Goal: Check status: Check status

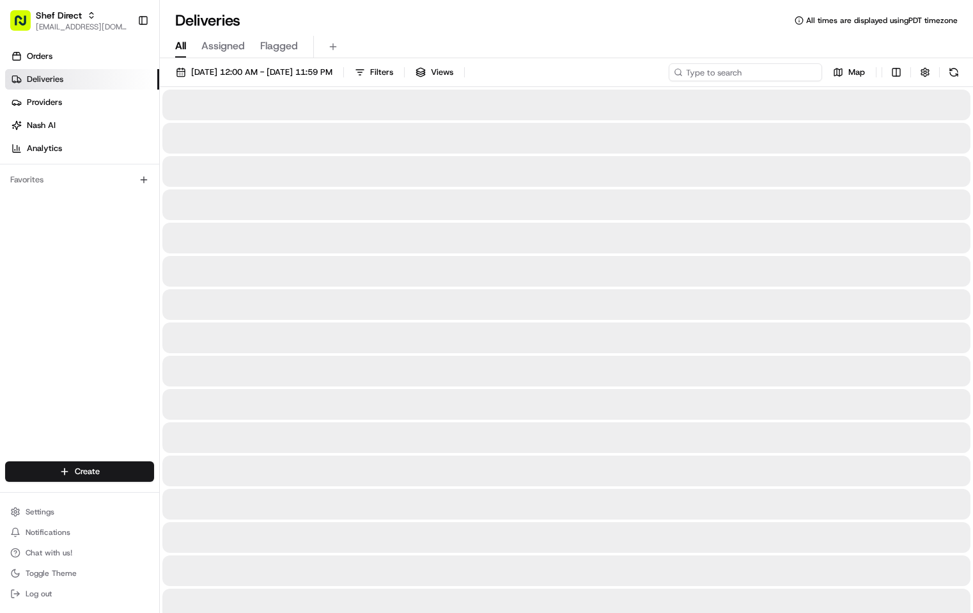
click at [746, 74] on input at bounding box center [745, 72] width 153 height 18
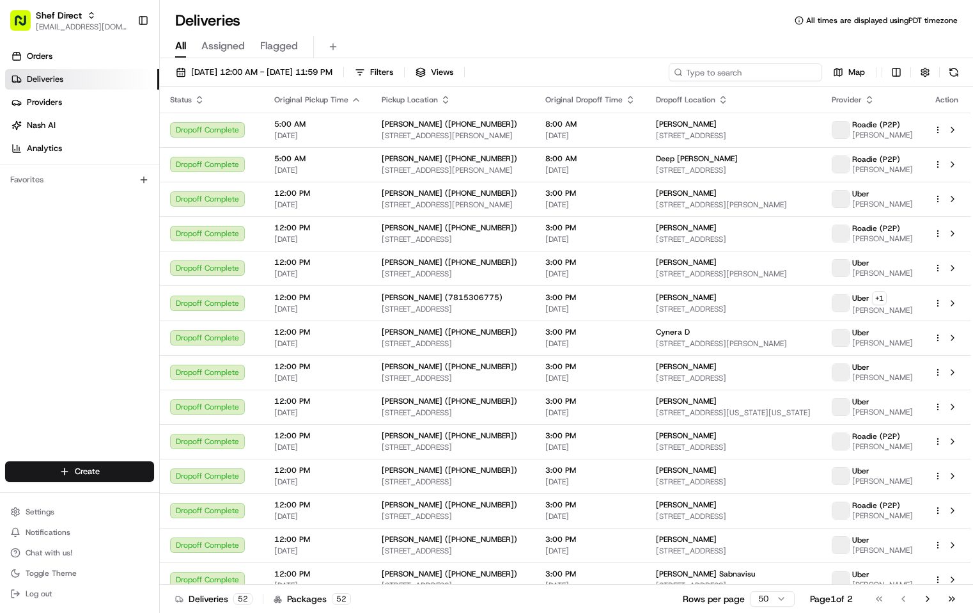
paste input "UDqNnbhyWVe"
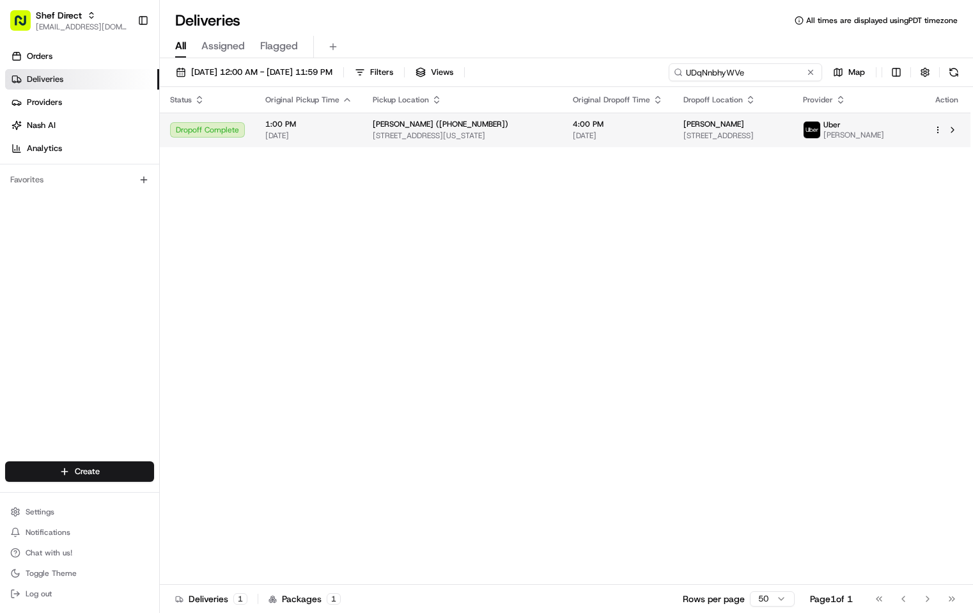
type input "UDqNnbhyWVe"
click at [496, 129] on div "[PERSON_NAME] ([PHONE_NUMBER])" at bounding box center [463, 124] width 180 height 10
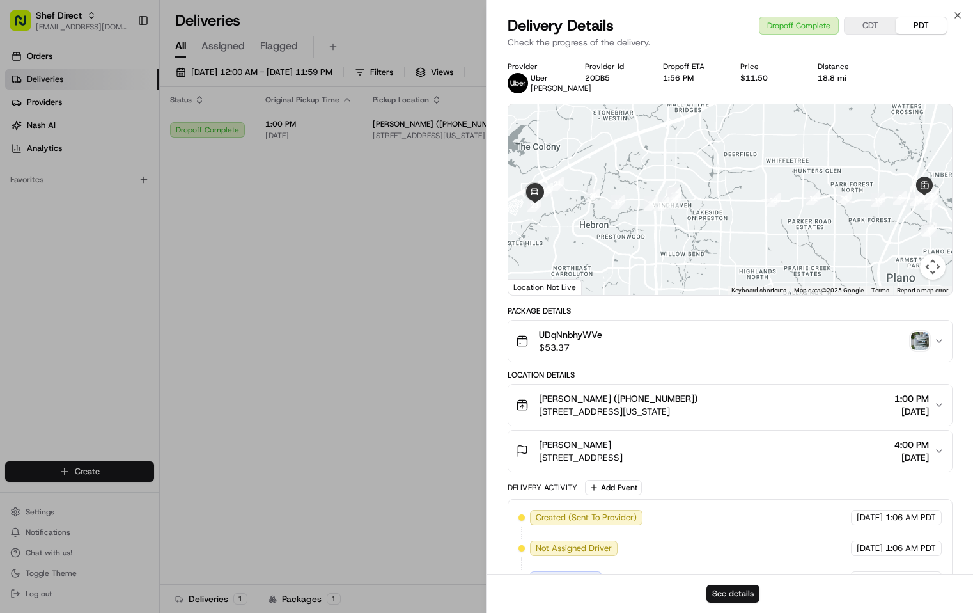
click at [737, 590] on button "See details" at bounding box center [733, 593] width 53 height 18
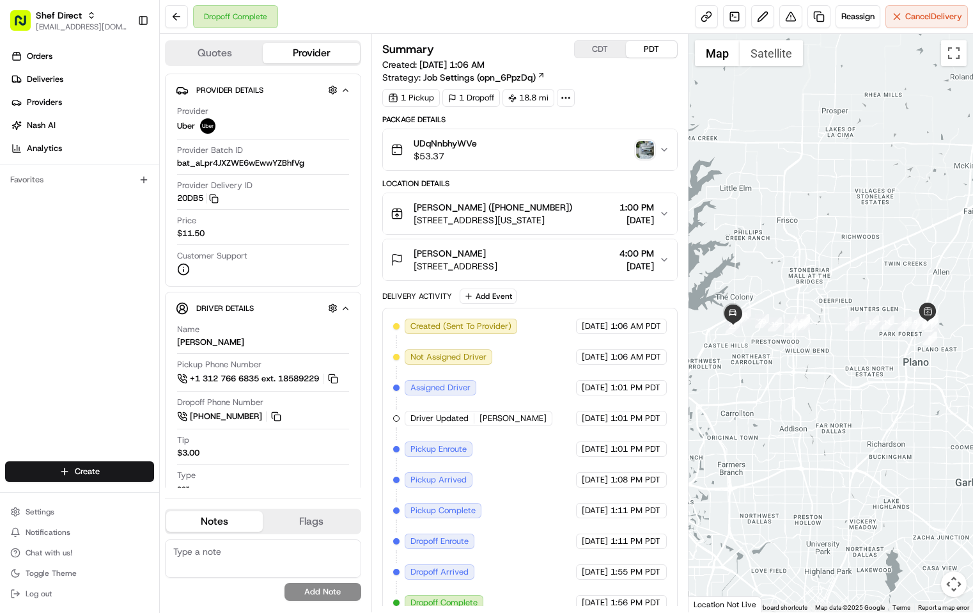
click at [601, 144] on div "UDqNnbhyWVe $53.37" at bounding box center [525, 150] width 269 height 26
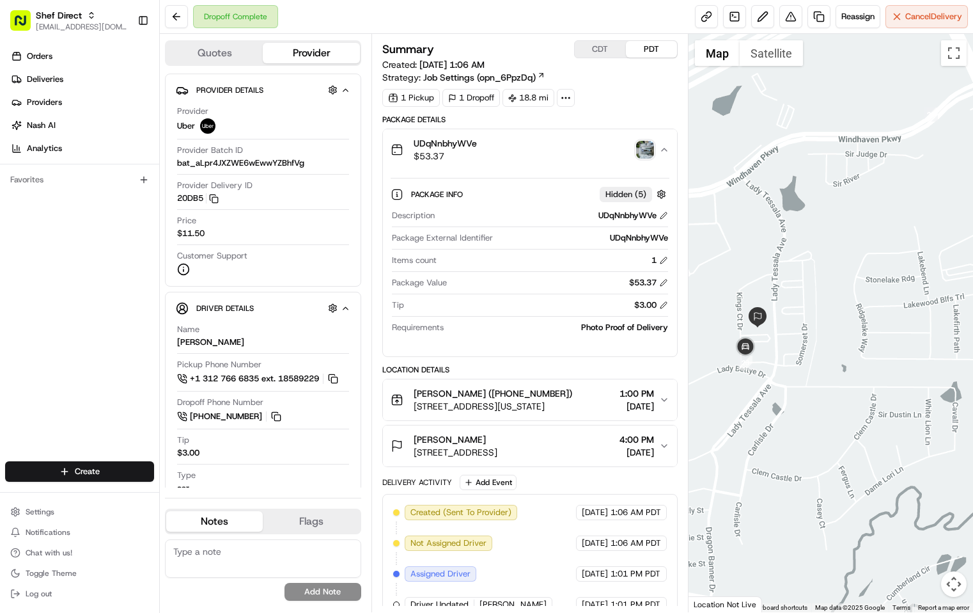
drag, startPoint x: 730, startPoint y: 353, endPoint x: 826, endPoint y: 338, distance: 96.5
click at [826, 338] on div at bounding box center [831, 323] width 285 height 578
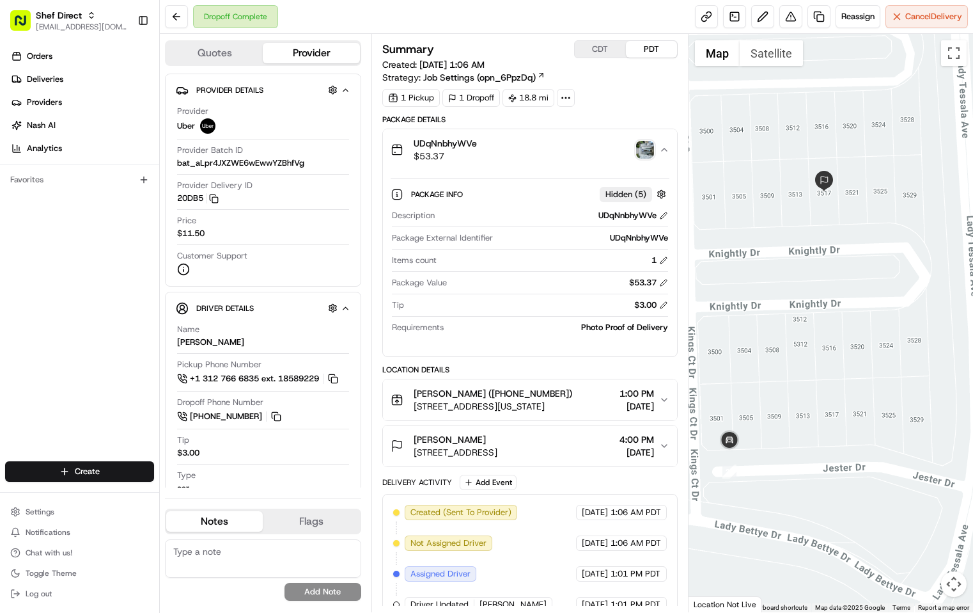
drag, startPoint x: 806, startPoint y: 315, endPoint x: 807, endPoint y: 331, distance: 16.0
click at [807, 331] on div at bounding box center [831, 323] width 285 height 578
click at [647, 152] on img "button" at bounding box center [645, 150] width 18 height 18
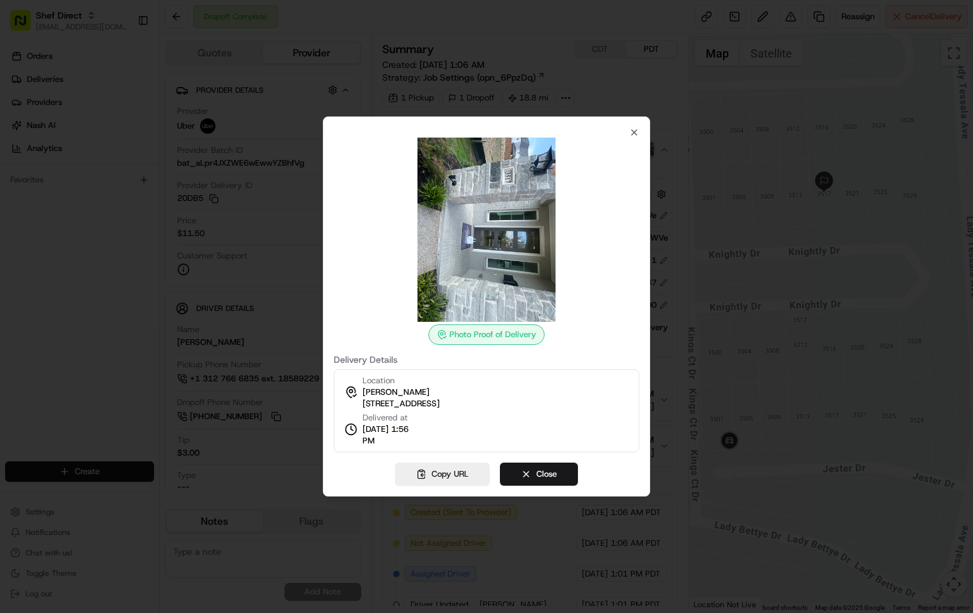
click at [494, 247] on img at bounding box center [487, 229] width 184 height 184
click at [503, 290] on img at bounding box center [487, 229] width 184 height 184
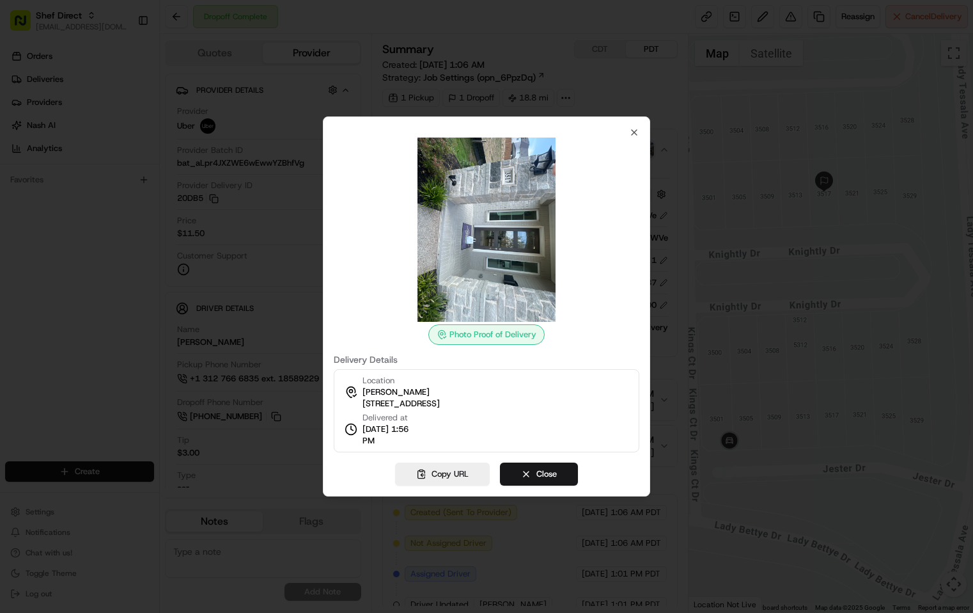
click at [454, 276] on img at bounding box center [487, 229] width 184 height 184
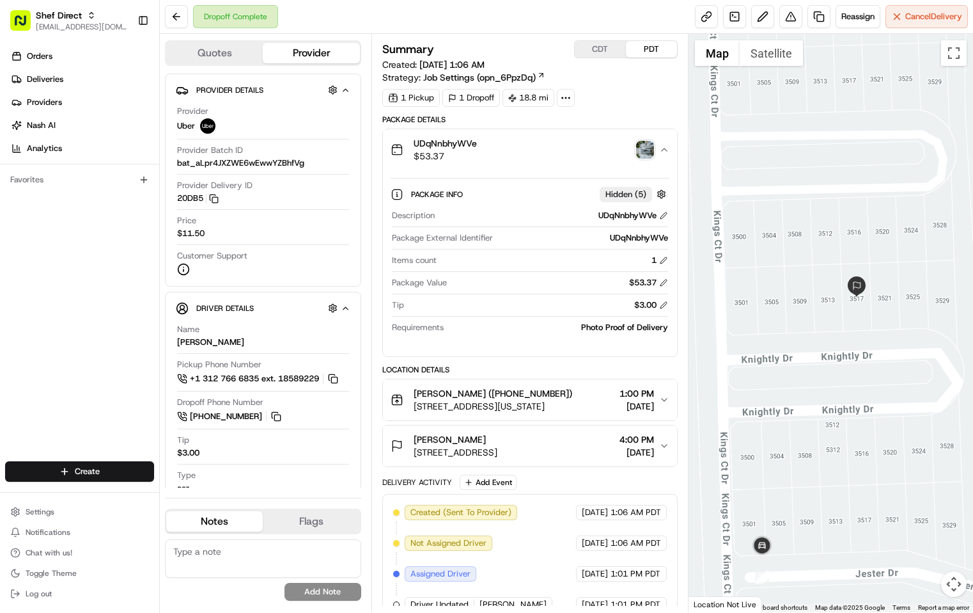
drag, startPoint x: 849, startPoint y: 392, endPoint x: 877, endPoint y: 427, distance: 44.6
click at [881, 492] on div at bounding box center [831, 323] width 285 height 578
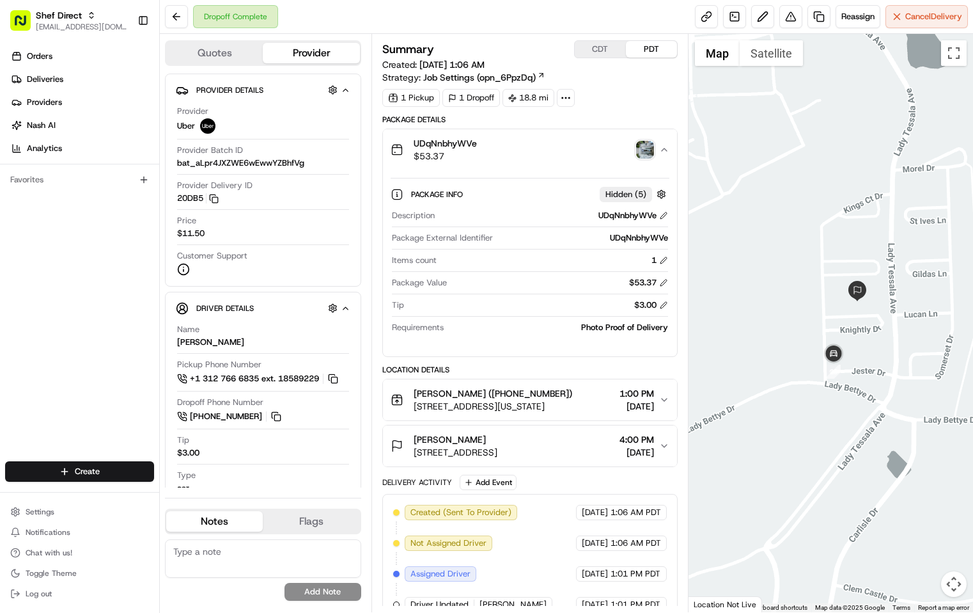
drag, startPoint x: 824, startPoint y: 426, endPoint x: 851, endPoint y: 326, distance: 103.3
click at [812, 337] on div at bounding box center [831, 323] width 285 height 578
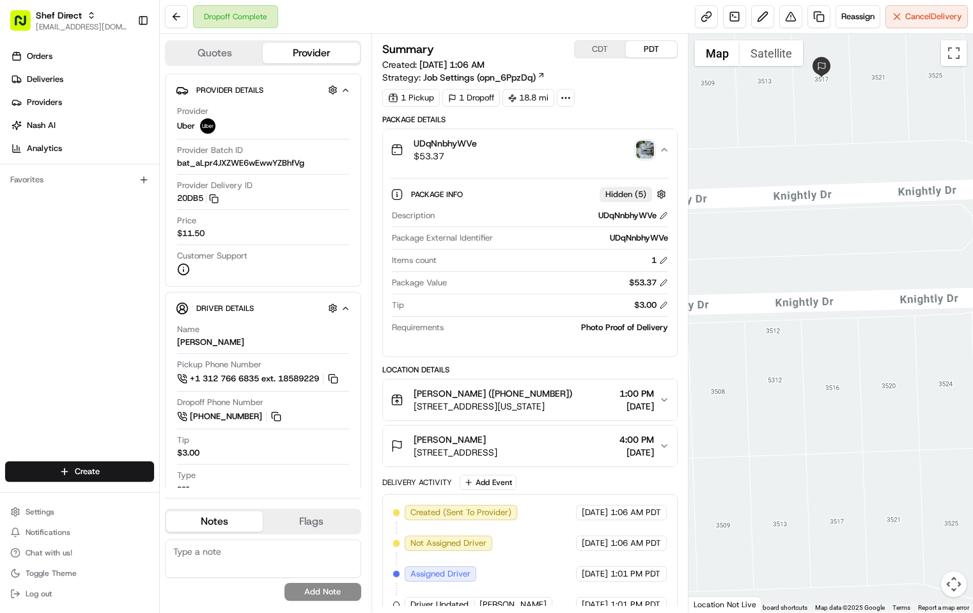
drag, startPoint x: 904, startPoint y: 320, endPoint x: 854, endPoint y: 174, distance: 154.3
click at [854, 174] on div at bounding box center [831, 323] width 285 height 578
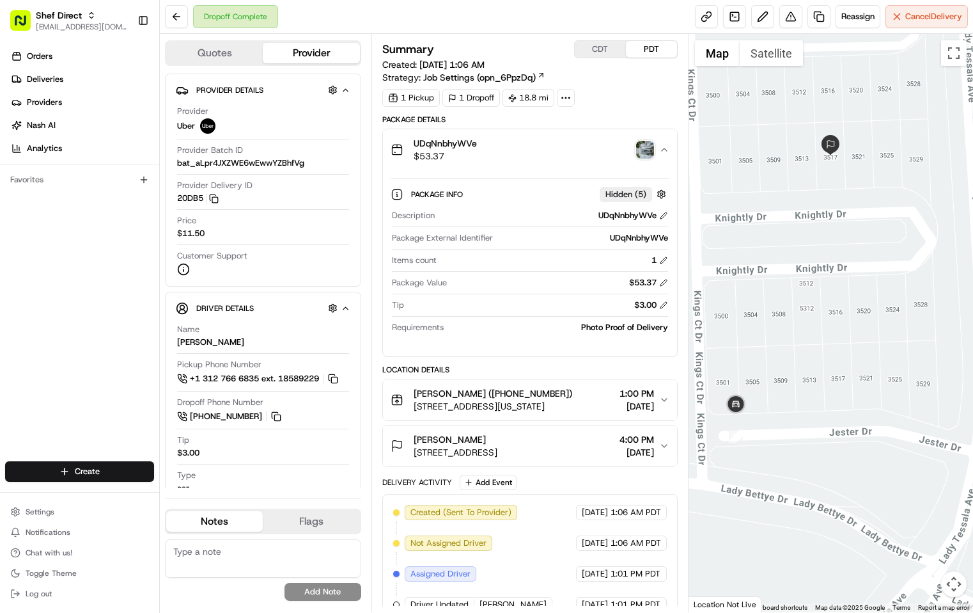
drag, startPoint x: 881, startPoint y: 222, endPoint x: 872, endPoint y: 246, distance: 25.9
click at [872, 246] on div at bounding box center [831, 323] width 285 height 578
click at [833, 386] on div at bounding box center [831, 323] width 285 height 578
click at [122, 278] on div "Orders Deliveries Providers [PERSON_NAME] Analytics Favorites" at bounding box center [79, 255] width 159 height 428
click at [72, 347] on div "Orders Deliveries Providers [PERSON_NAME] Analytics Favorites" at bounding box center [79, 255] width 159 height 428
